Goal: Transaction & Acquisition: Purchase product/service

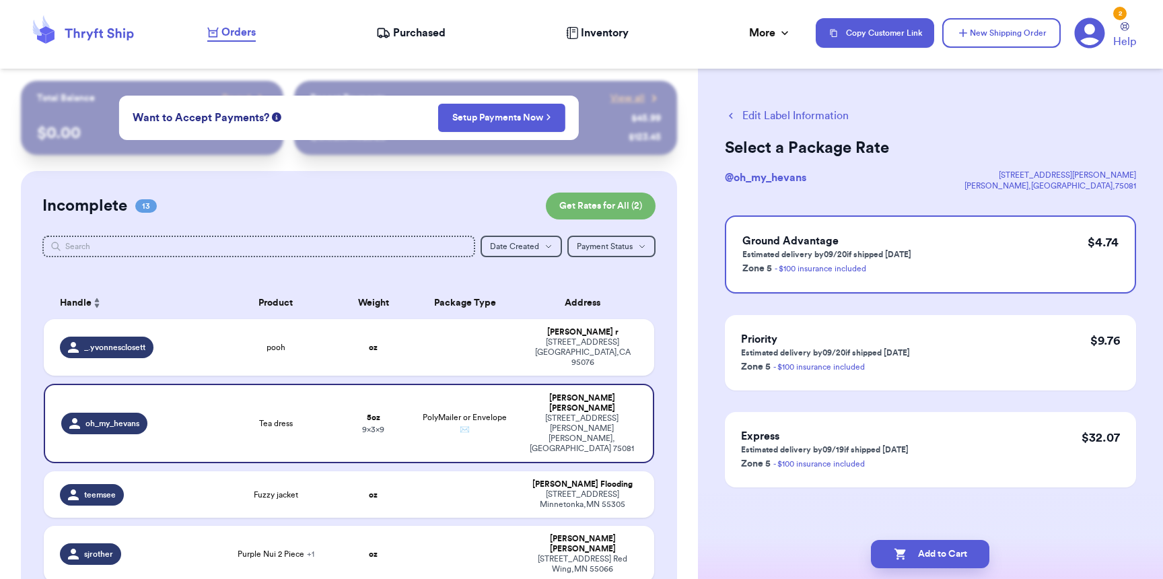
scroll to position [461, 0]
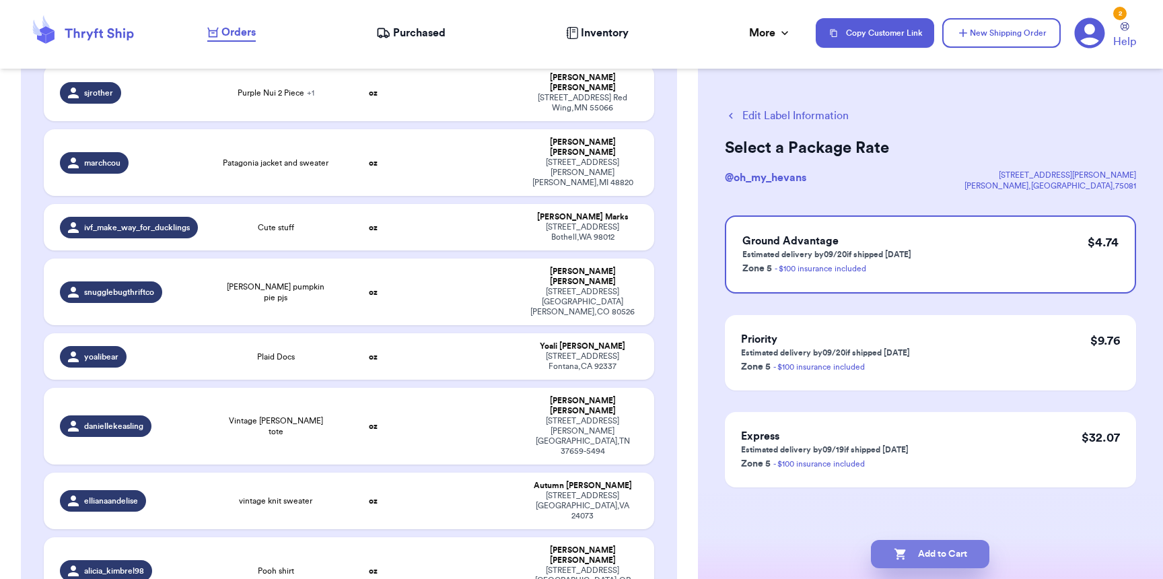
click at [912, 558] on button "Add to Cart" at bounding box center [930, 554] width 118 height 28
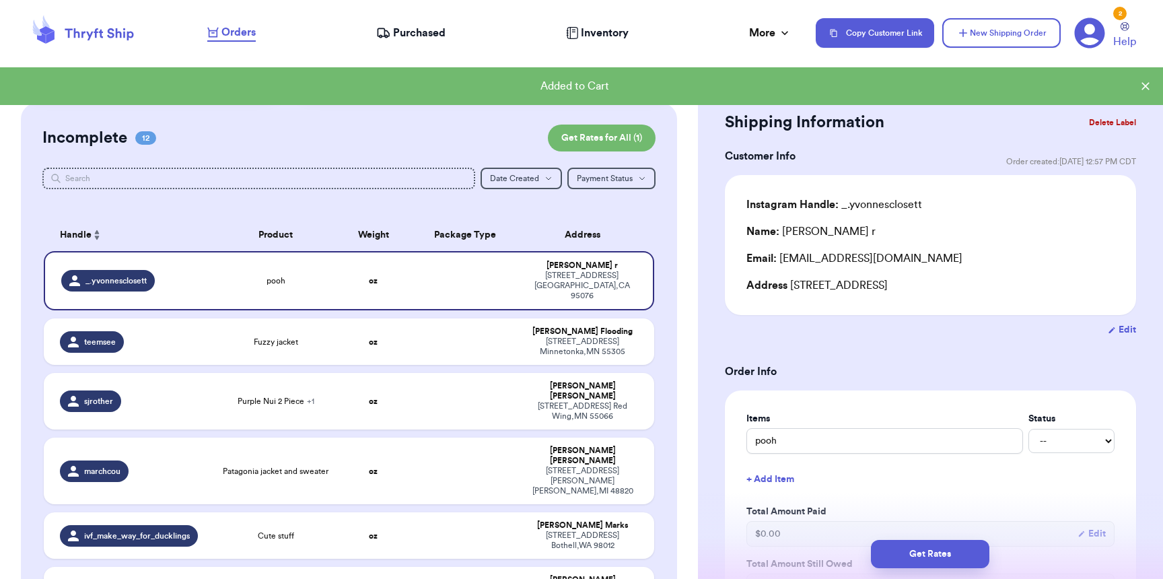
scroll to position [57, 0]
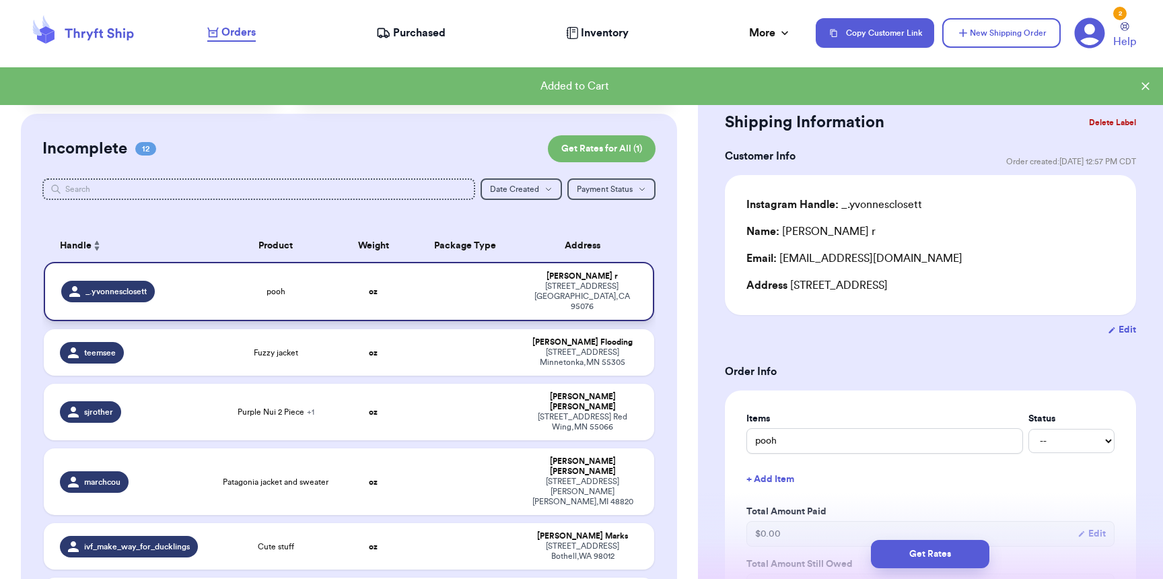
click at [462, 291] on td at bounding box center [465, 291] width 110 height 59
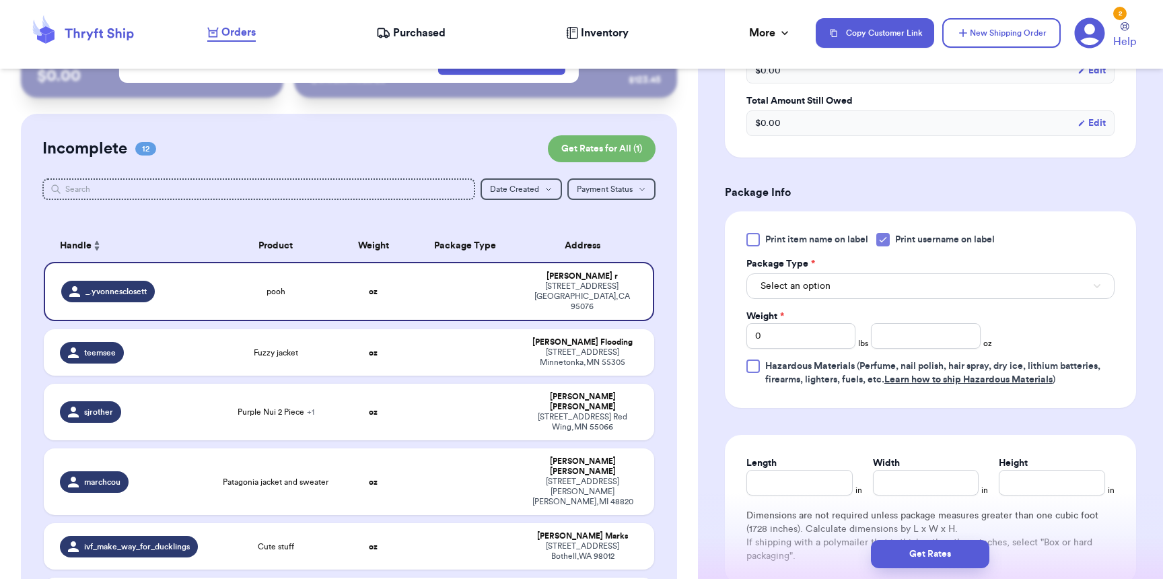
scroll to position [550, 0]
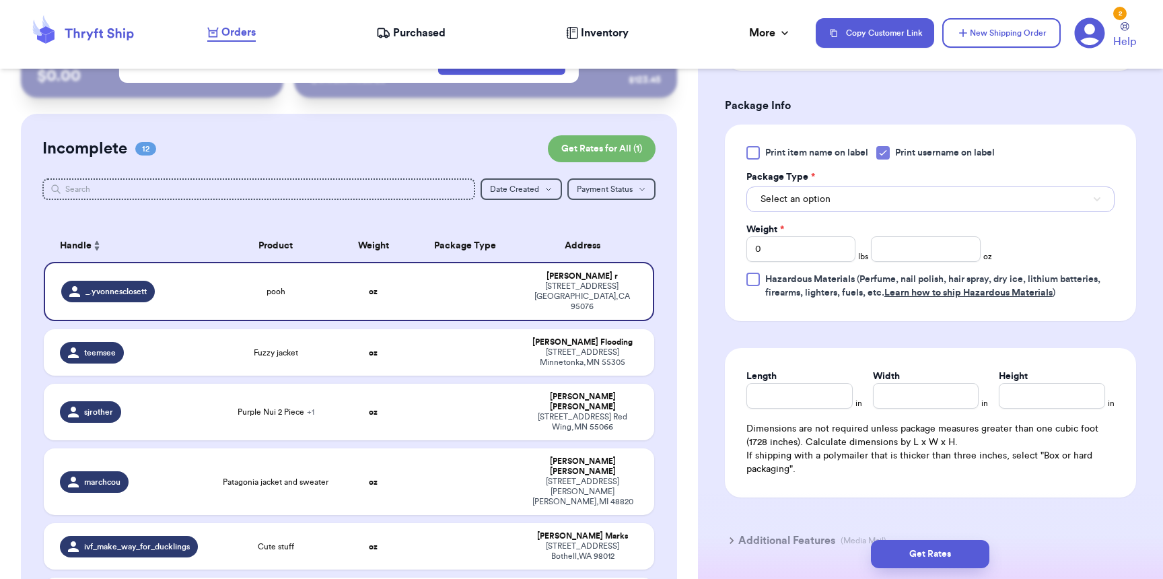
click at [769, 211] on button "Select an option" at bounding box center [930, 199] width 368 height 26
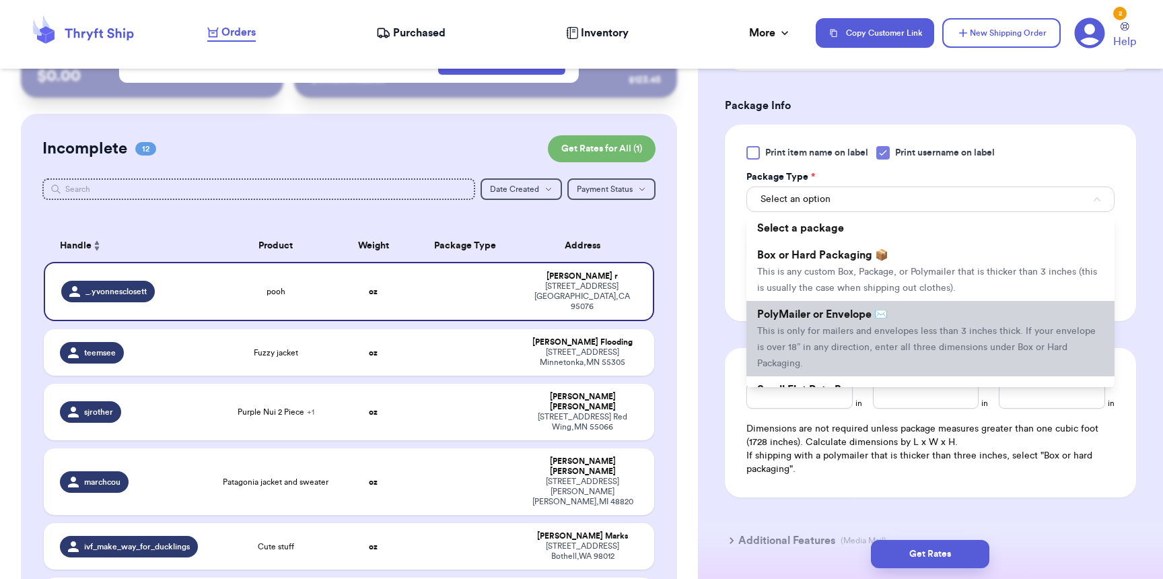
click at [818, 320] on span "PolyMailer or Envelope ✉️" at bounding box center [822, 314] width 131 height 11
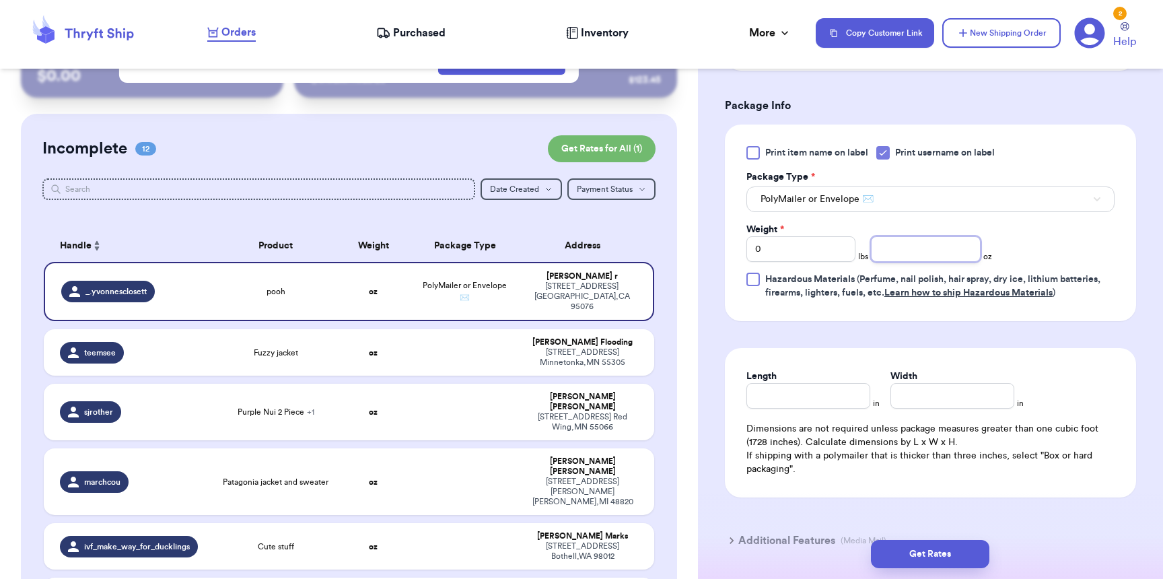
click at [880, 254] on input "number" at bounding box center [925, 249] width 109 height 26
type input "2"
type input "8"
type input "6"
click at [965, 550] on button "Get Rates" at bounding box center [930, 554] width 118 height 28
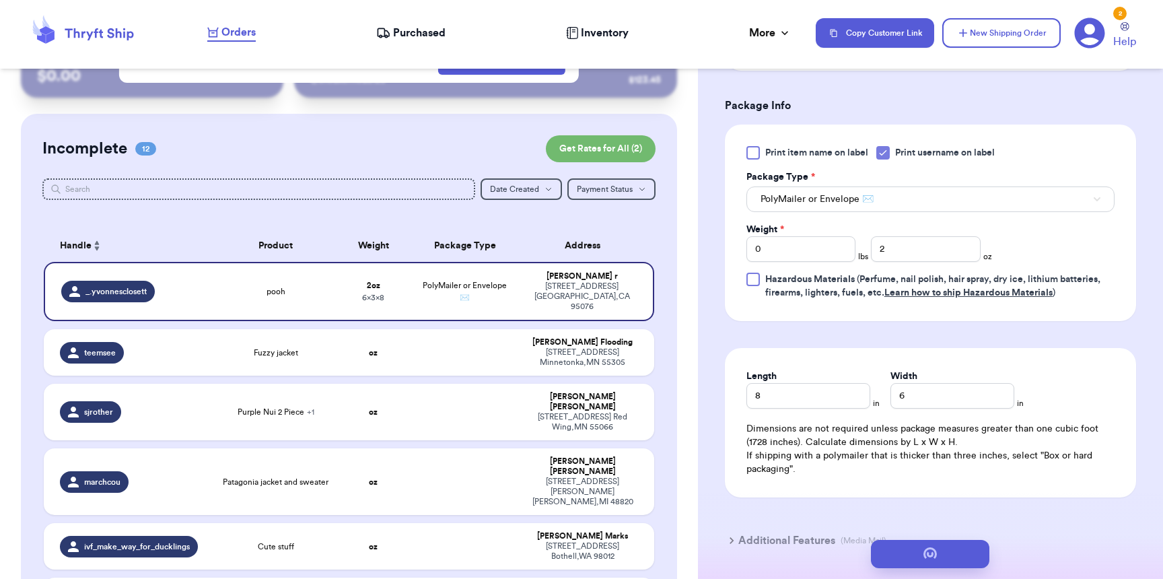
scroll to position [0, 0]
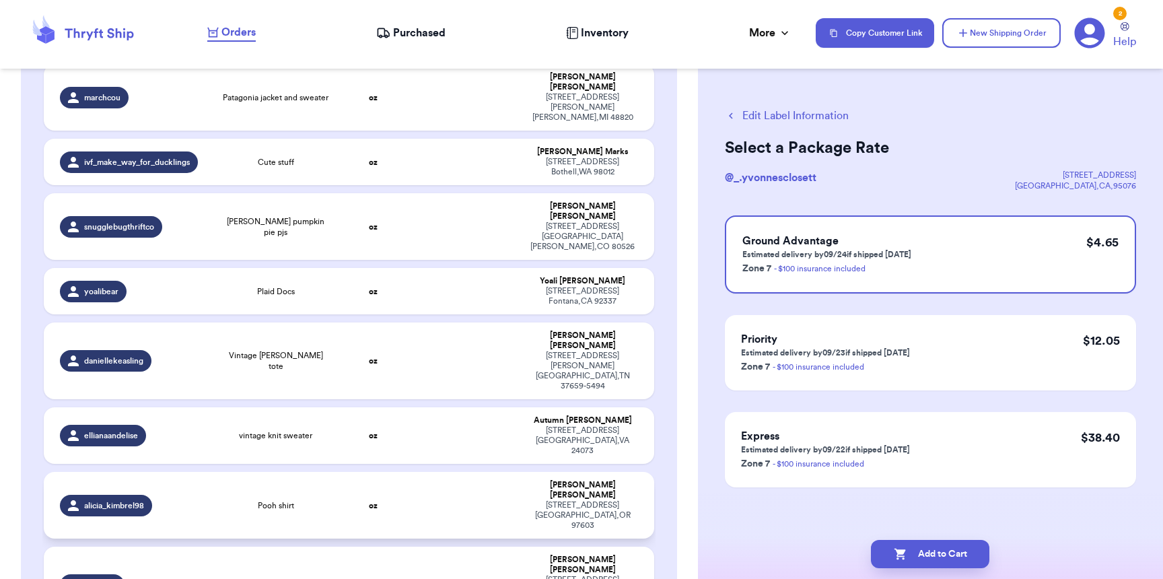
click at [256, 472] on td "Pooh shirt" at bounding box center [276, 505] width 122 height 67
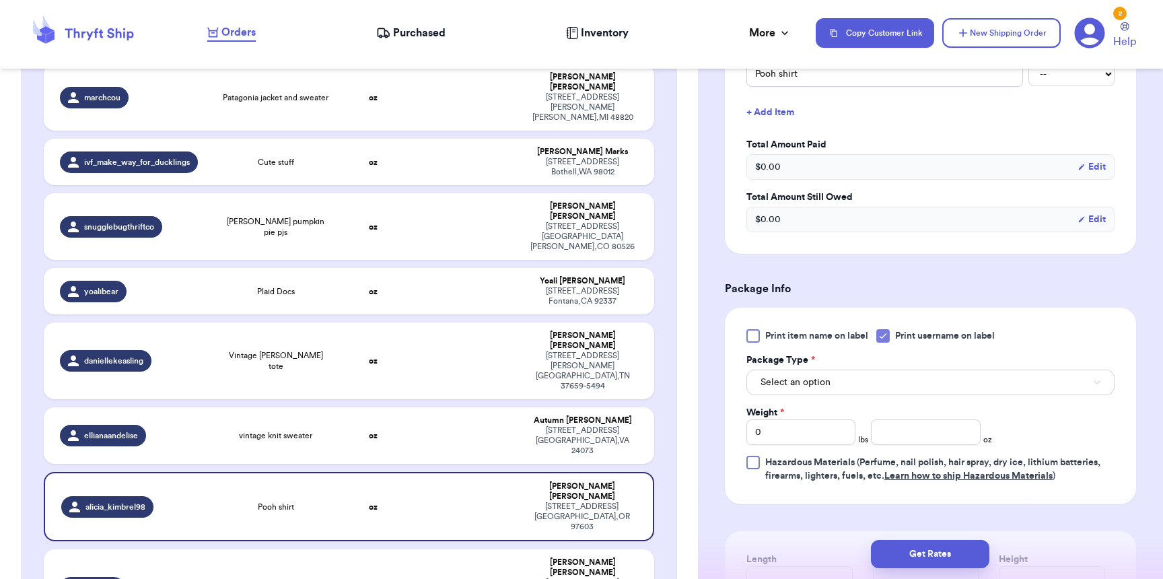
scroll to position [369, 0]
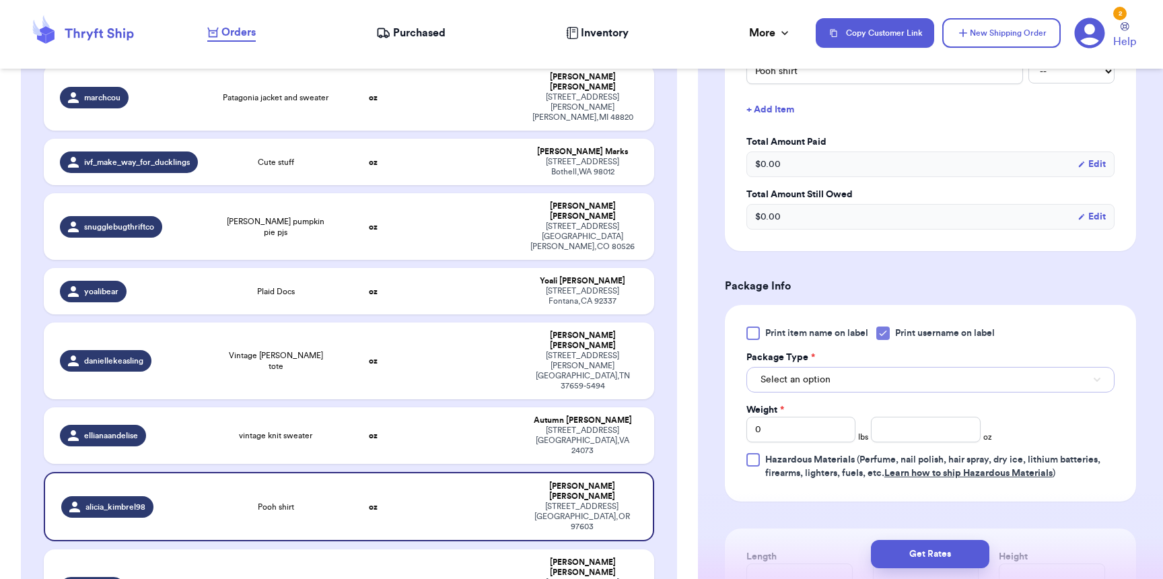
click at [809, 377] on span "Select an option" at bounding box center [795, 379] width 70 height 13
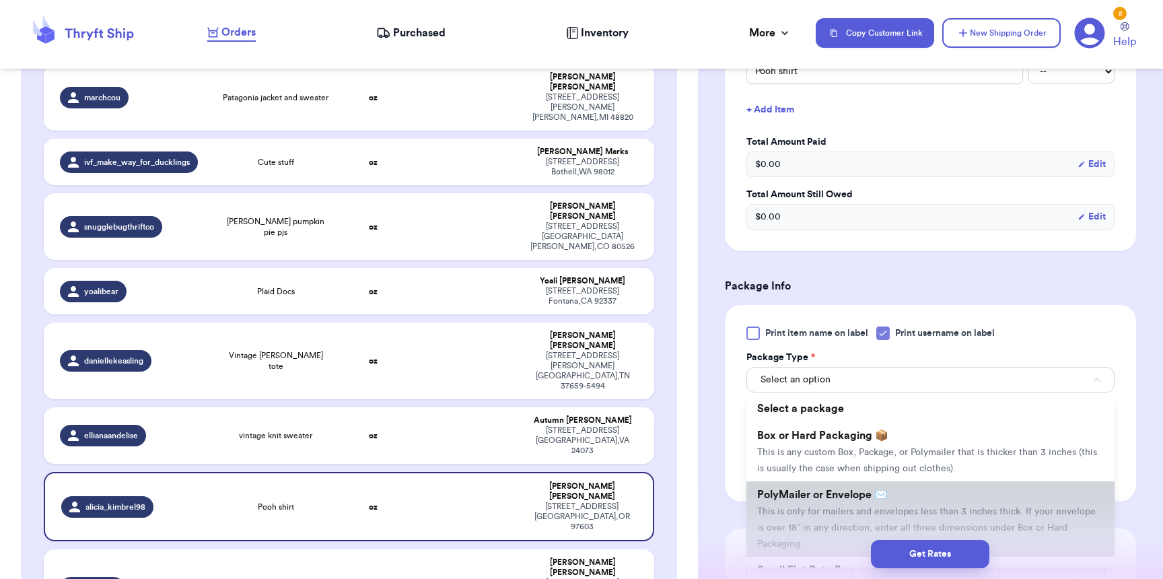
click at [808, 491] on li "PolyMailer or Envelope ✉️ This is only for mailers and envelopes less than 3 in…" at bounding box center [930, 518] width 368 height 75
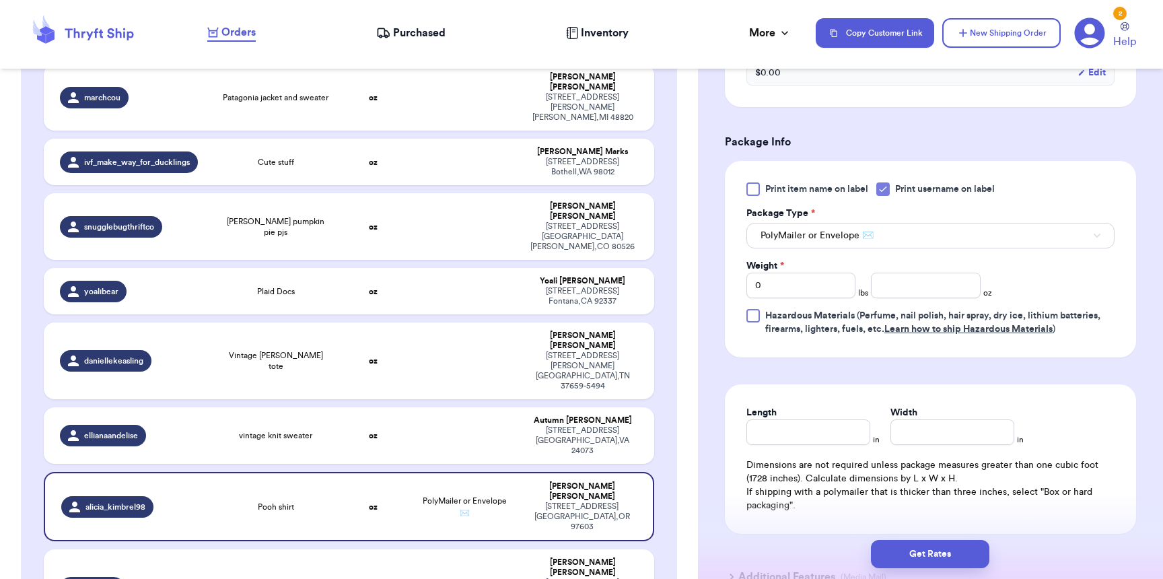
scroll to position [515, 0]
click at [891, 291] on input "number" at bounding box center [925, 284] width 109 height 26
type input "5"
type input "8"
type input "7"
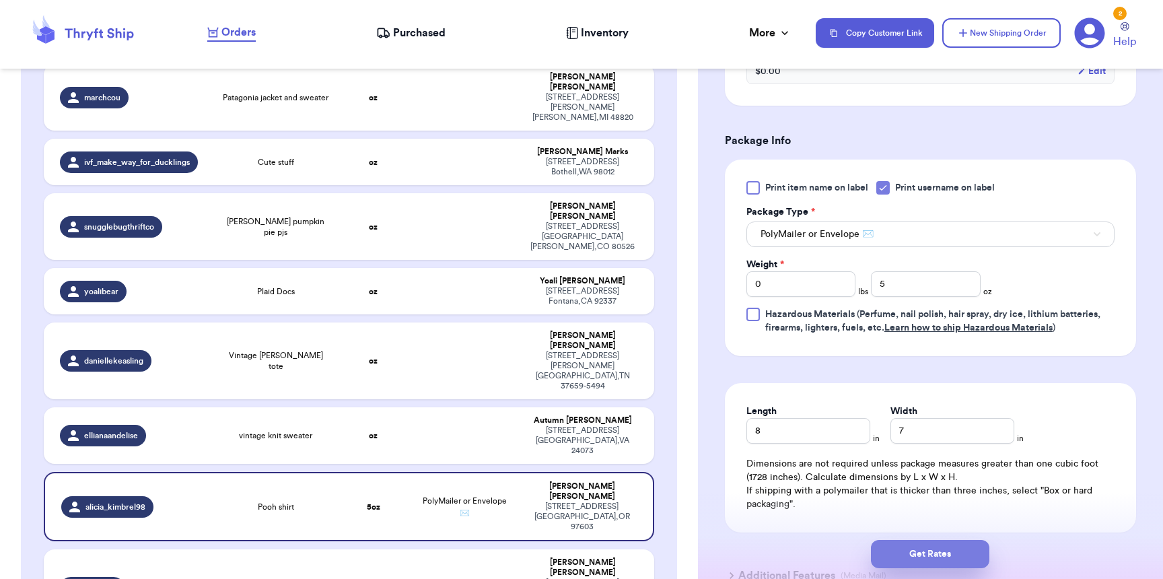
click at [915, 559] on button "Get Rates" at bounding box center [930, 554] width 118 height 28
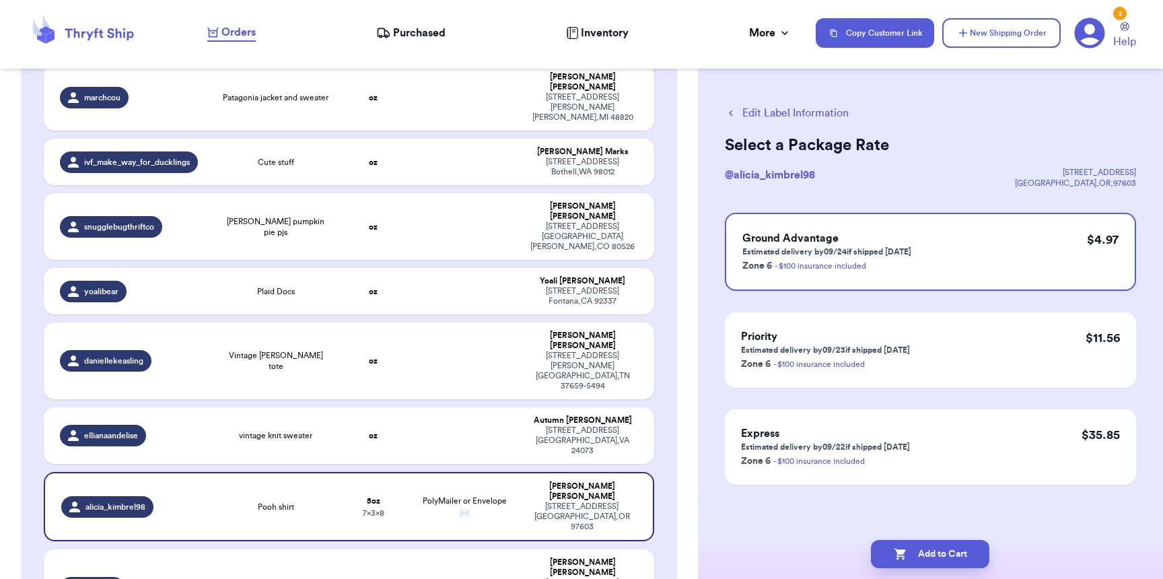
scroll to position [0, 0]
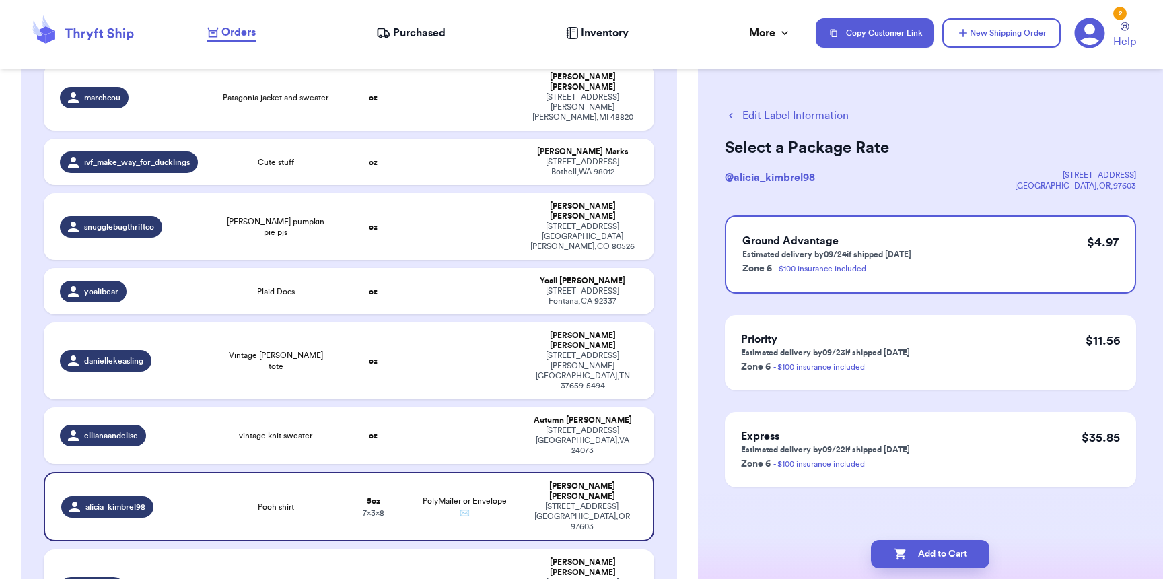
click at [915, 559] on button "Add to Cart" at bounding box center [930, 554] width 118 height 28
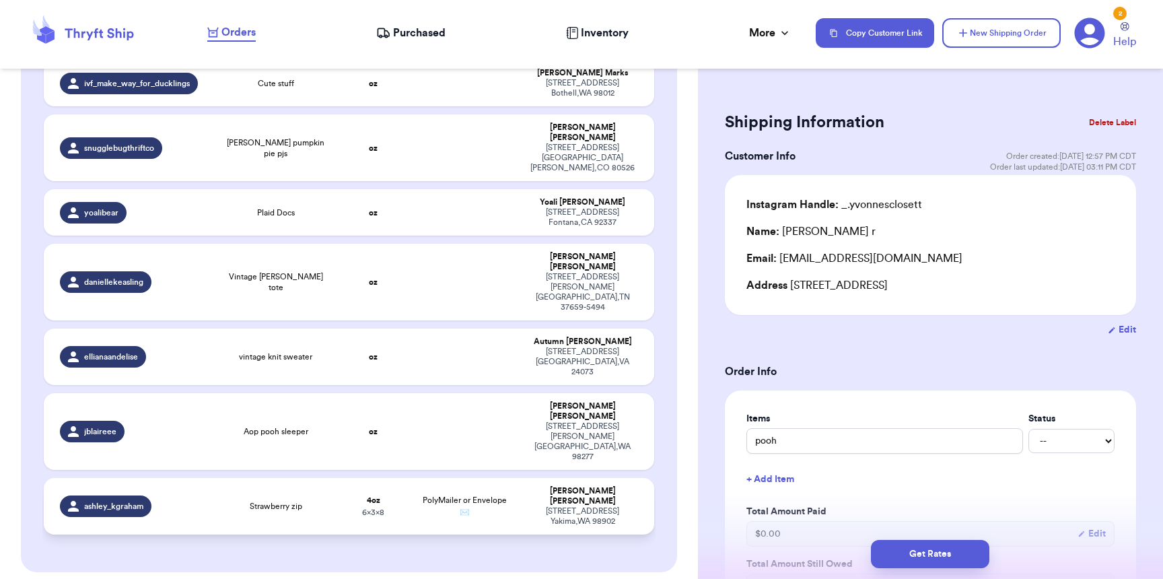
scroll to position [532, 0]
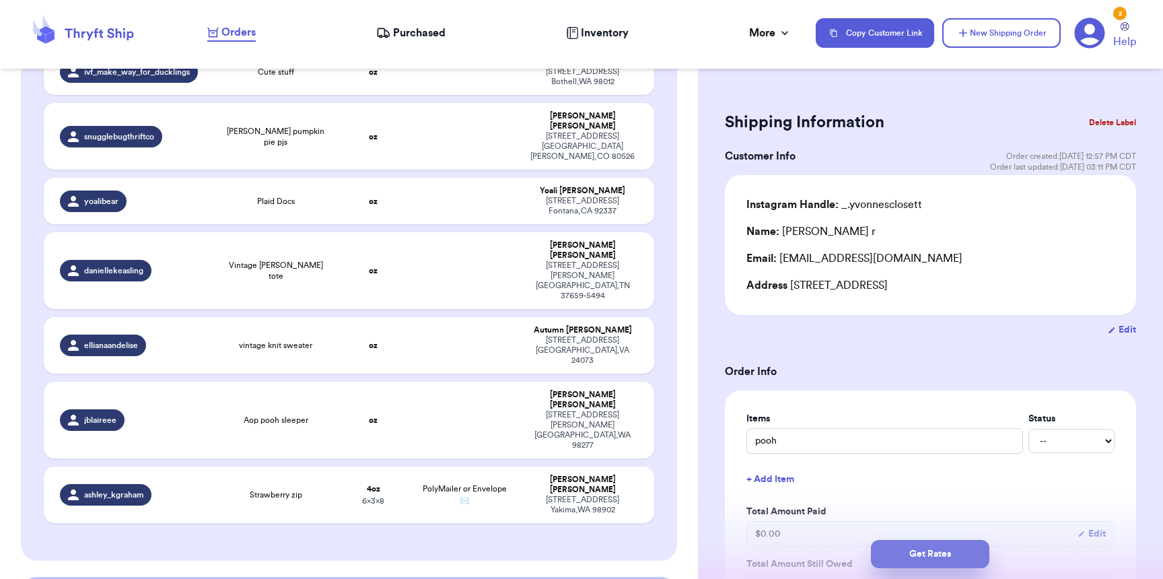
click at [890, 552] on button "Get Rates" at bounding box center [930, 554] width 118 height 28
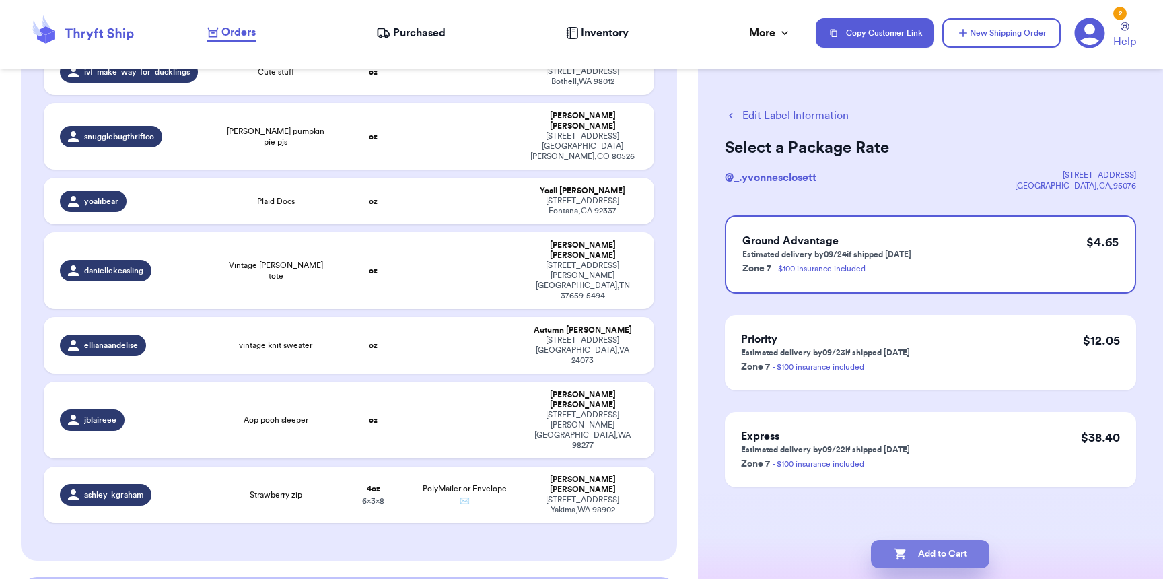
click at [901, 555] on icon "button" at bounding box center [900, 553] width 13 height 13
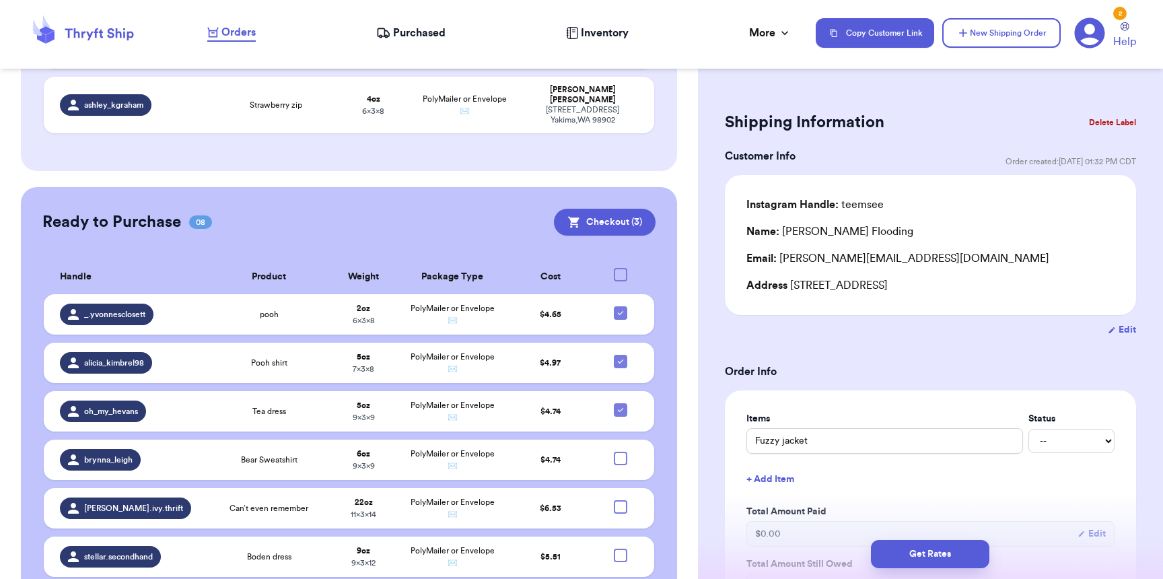
scroll to position [884, 0]
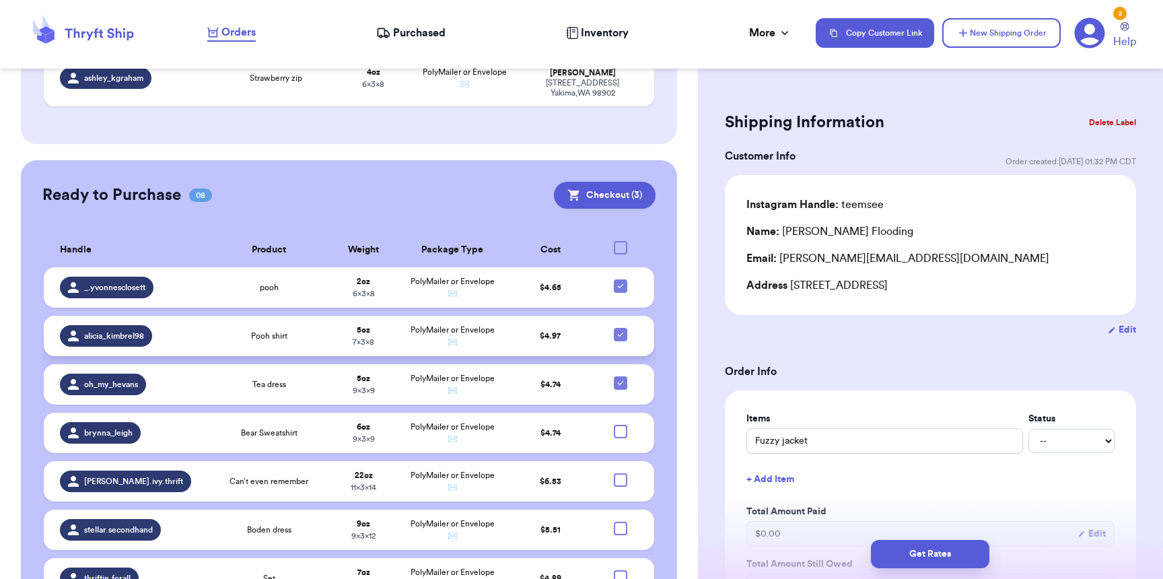
click at [615, 329] on icon at bounding box center [620, 334] width 11 height 11
click at [620, 327] on input "checkbox" at bounding box center [620, 327] width 1 height 1
checkbox input "false"
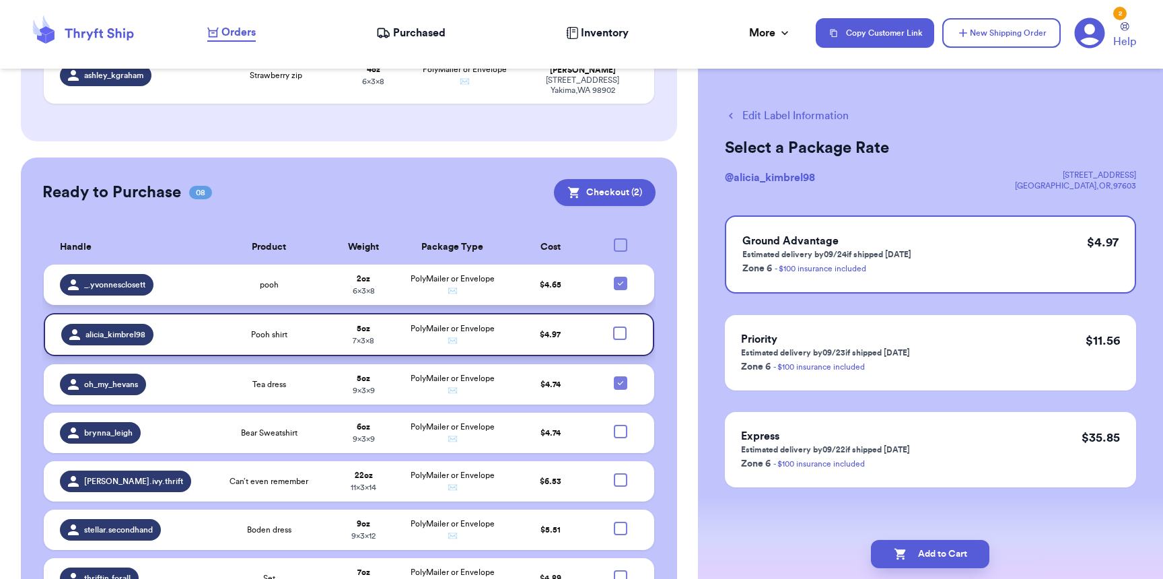
click at [615, 278] on icon at bounding box center [620, 283] width 11 height 11
click at [620, 276] on input "checkbox" at bounding box center [620, 276] width 1 height 1
checkbox input "false"
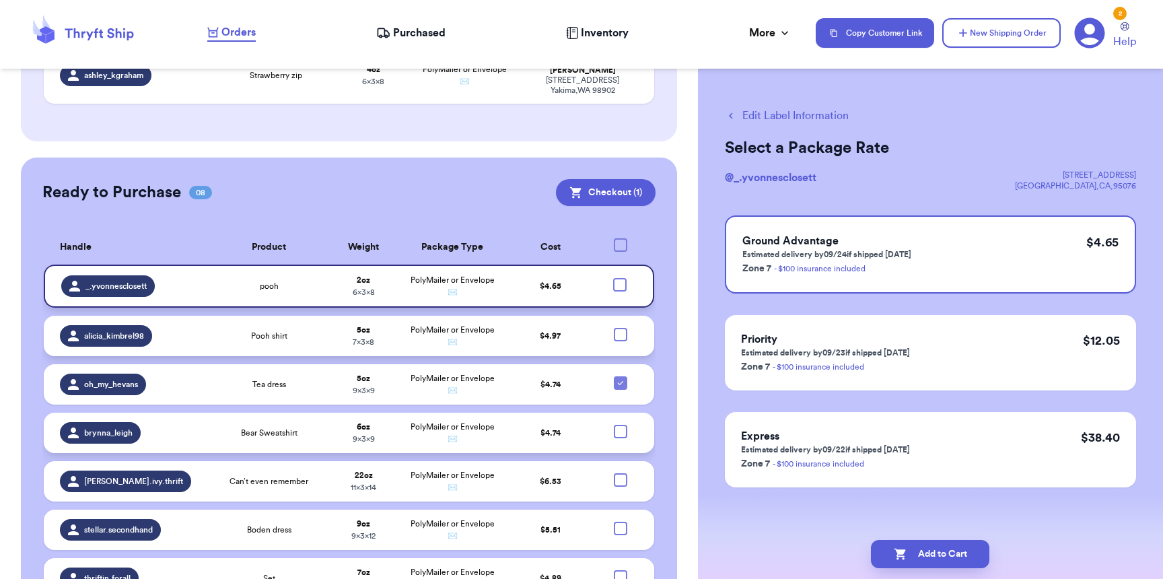
click at [614, 425] on div at bounding box center [620, 431] width 13 height 13
click at [620, 424] on input "checkbox" at bounding box center [620, 424] width 1 height 1
checkbox input "true"
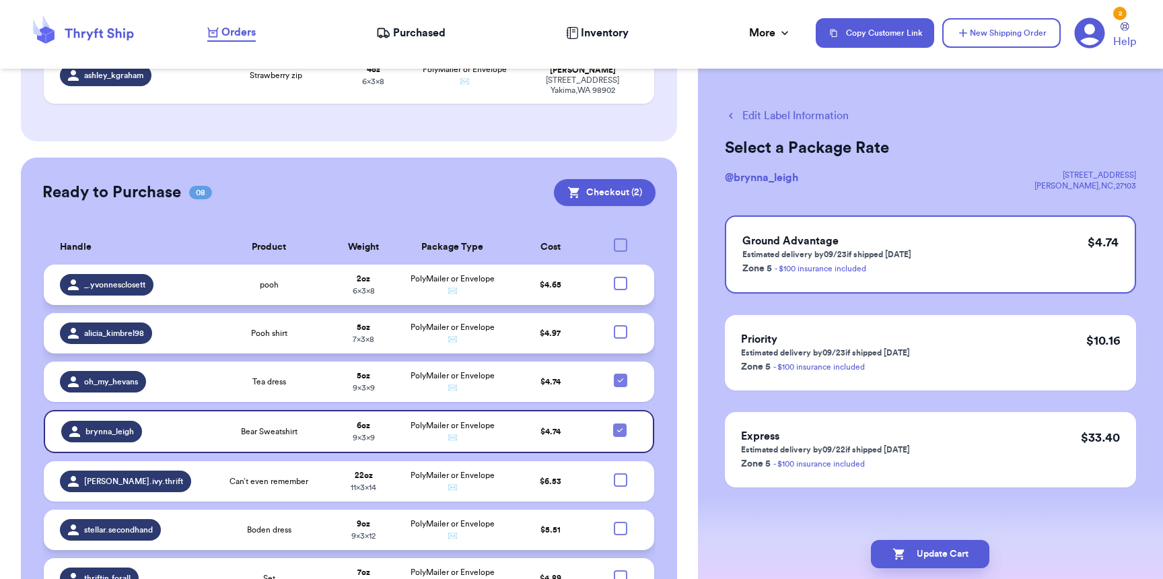
click at [614, 522] on div at bounding box center [620, 528] width 13 height 13
click at [620, 521] on input "checkbox" at bounding box center [620, 521] width 1 height 1
checkbox input "true"
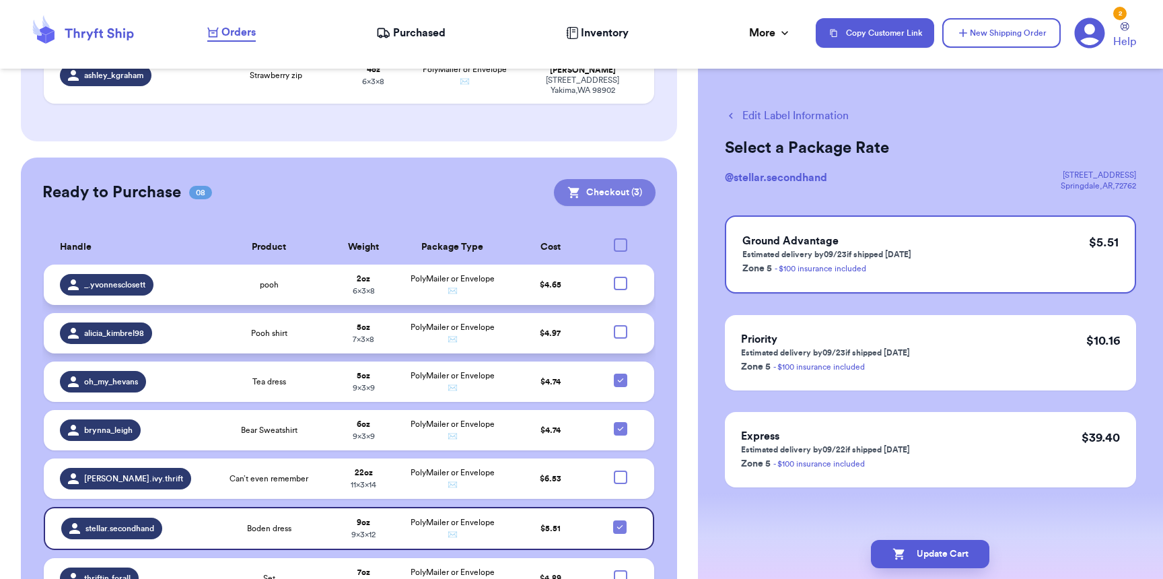
click at [596, 179] on button "Checkout ( 3 )" at bounding box center [605, 192] width 102 height 27
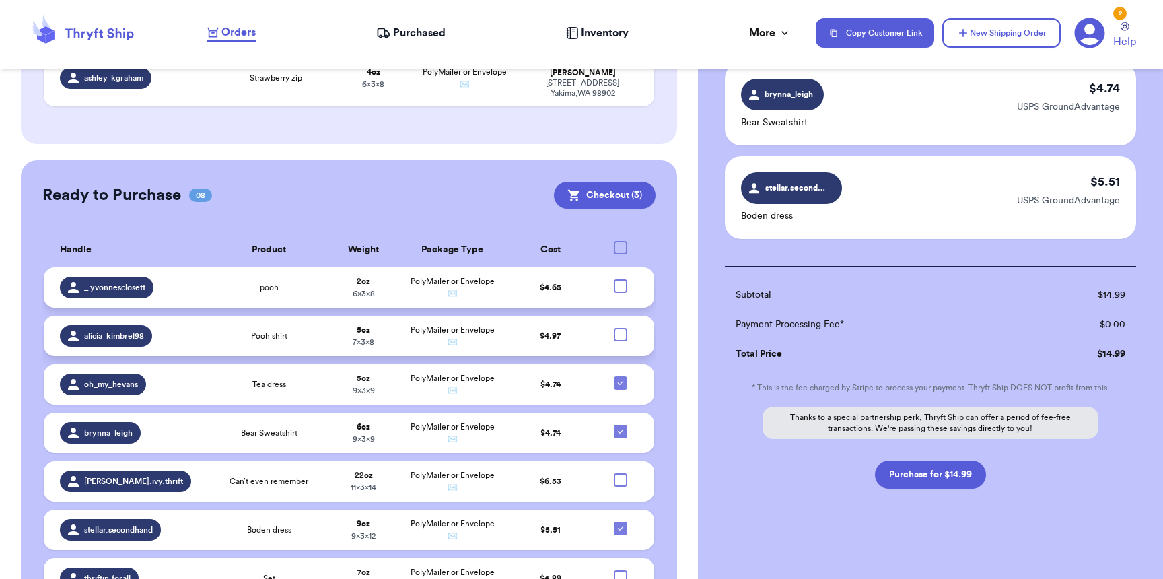
scroll to position [202, 0]
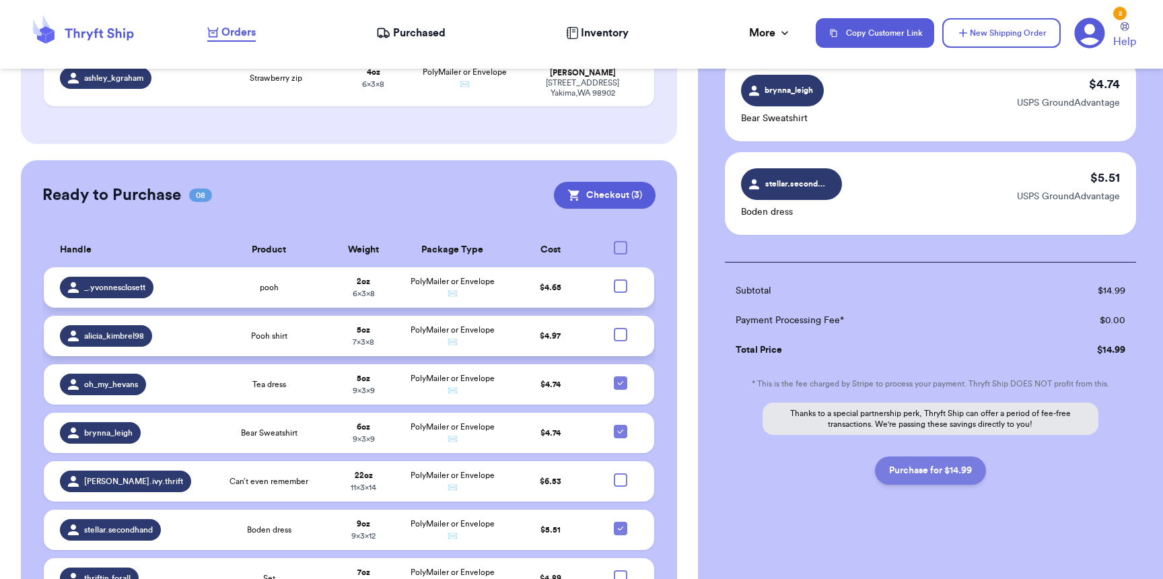
click at [911, 468] on button "Purchase for $14.99" at bounding box center [930, 470] width 111 height 28
checkbox input "false"
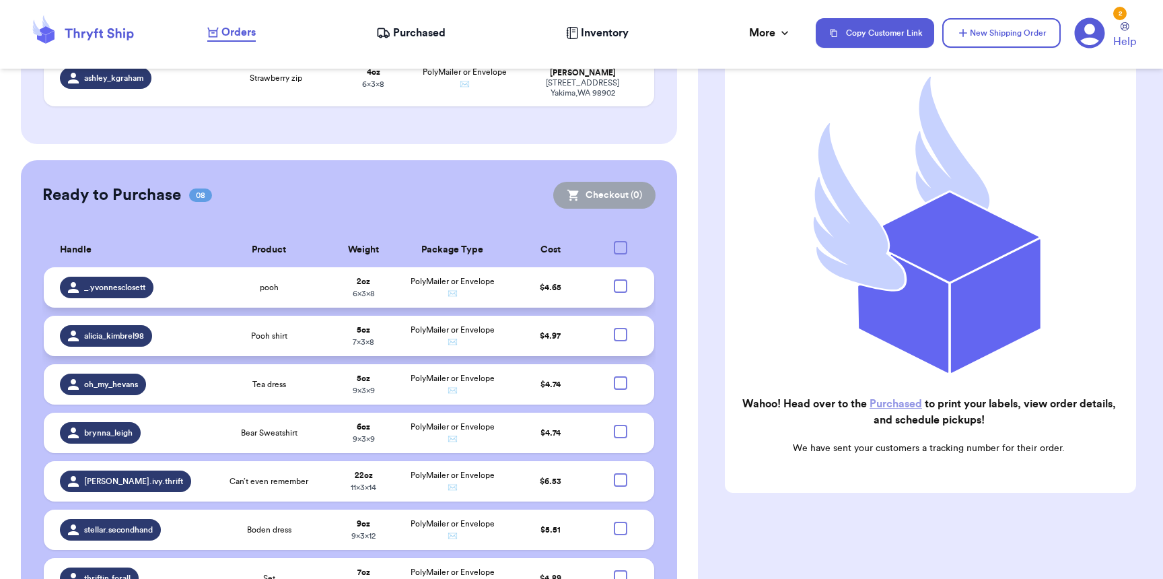
scroll to position [736, 0]
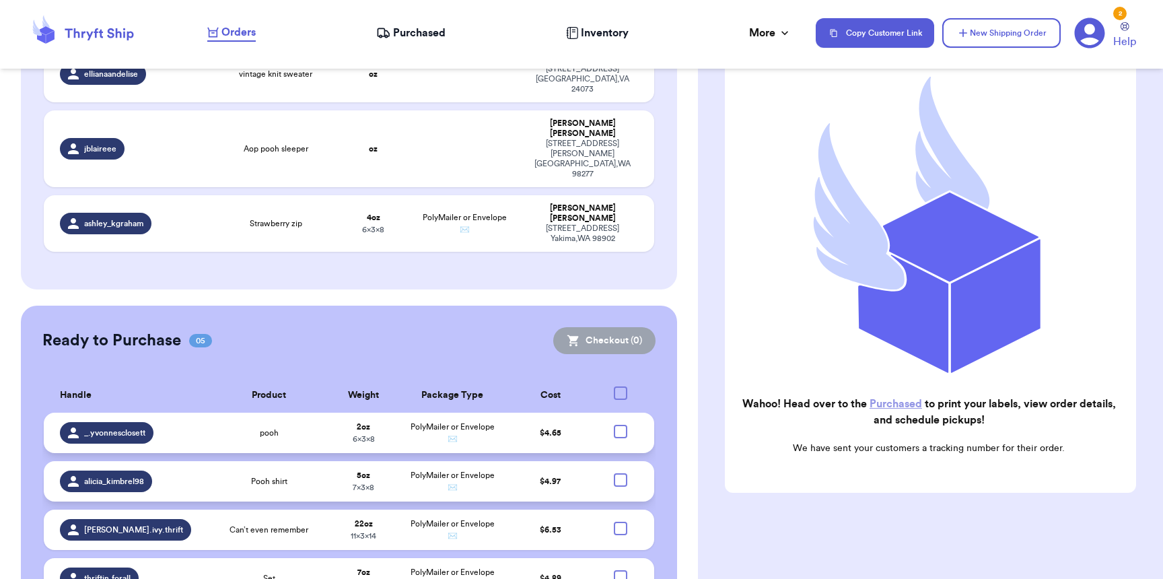
click at [423, 34] on span "Purchased" at bounding box center [419, 33] width 52 height 16
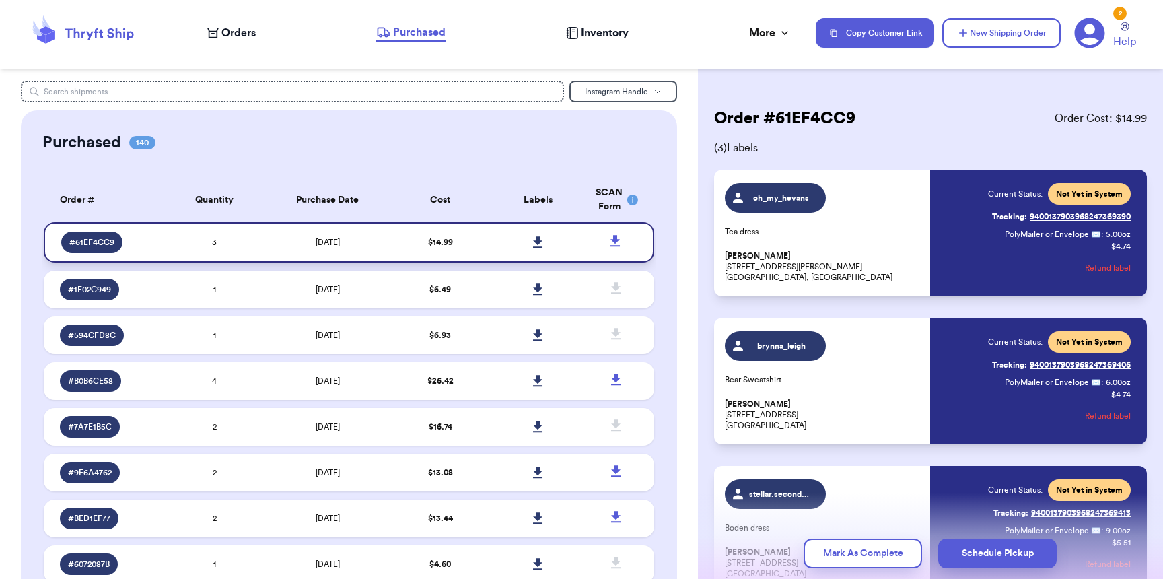
click at [533, 240] on icon at bounding box center [538, 242] width 10 height 12
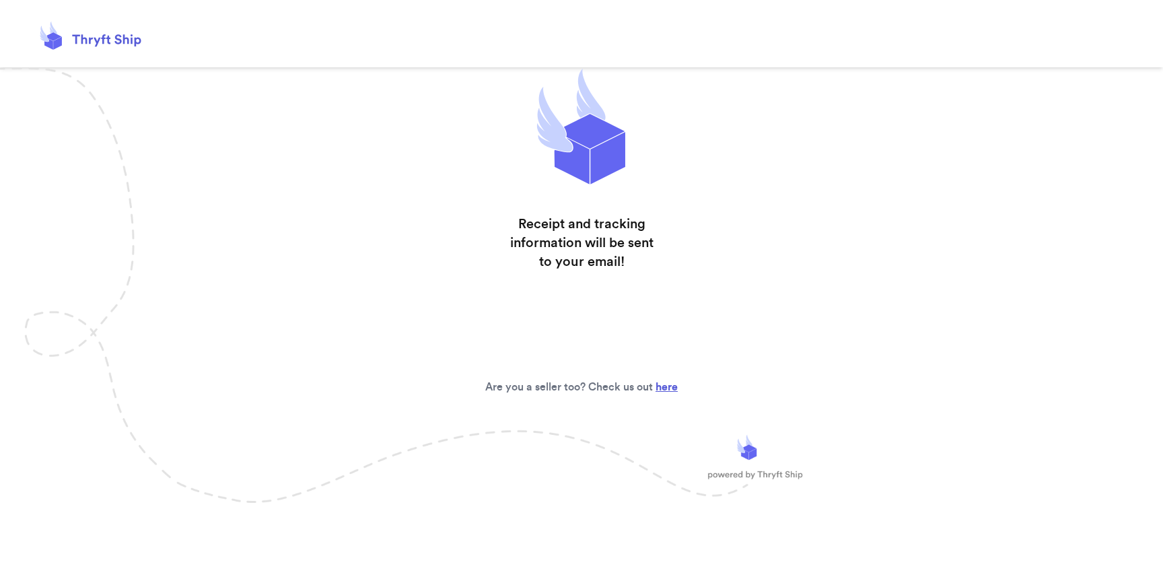
click at [460, 64] on header at bounding box center [581, 33] width 1163 height 67
click at [394, 9] on header at bounding box center [581, 33] width 1163 height 67
click at [405, 52] on header at bounding box center [581, 33] width 1163 height 67
